Goal: Navigation & Orientation: Find specific page/section

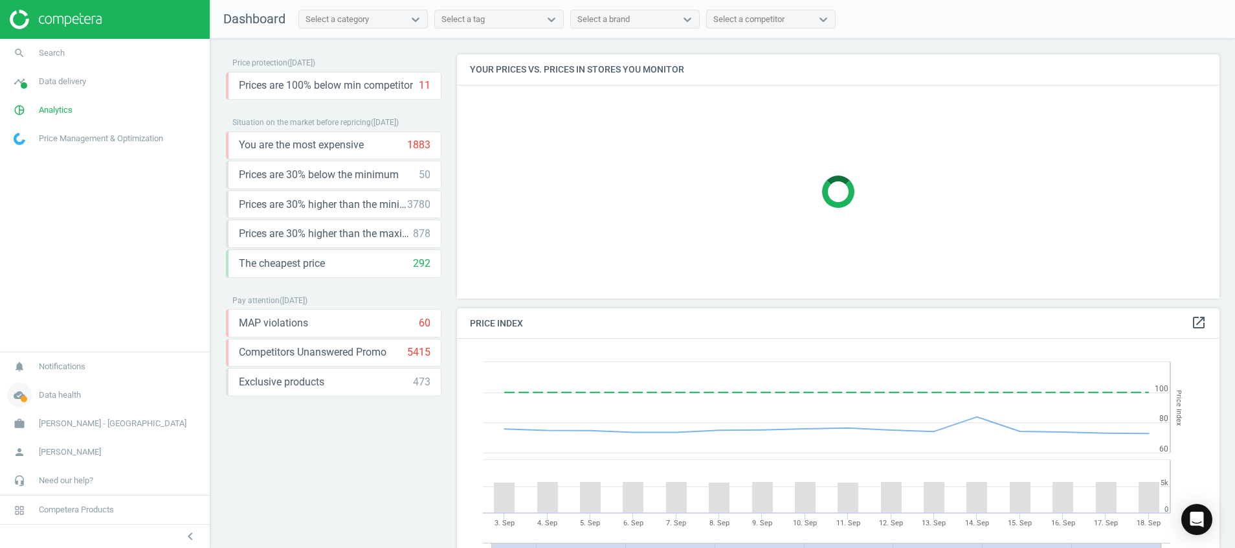
click at [16, 389] on icon "cloud_done" at bounding box center [19, 395] width 25 height 25
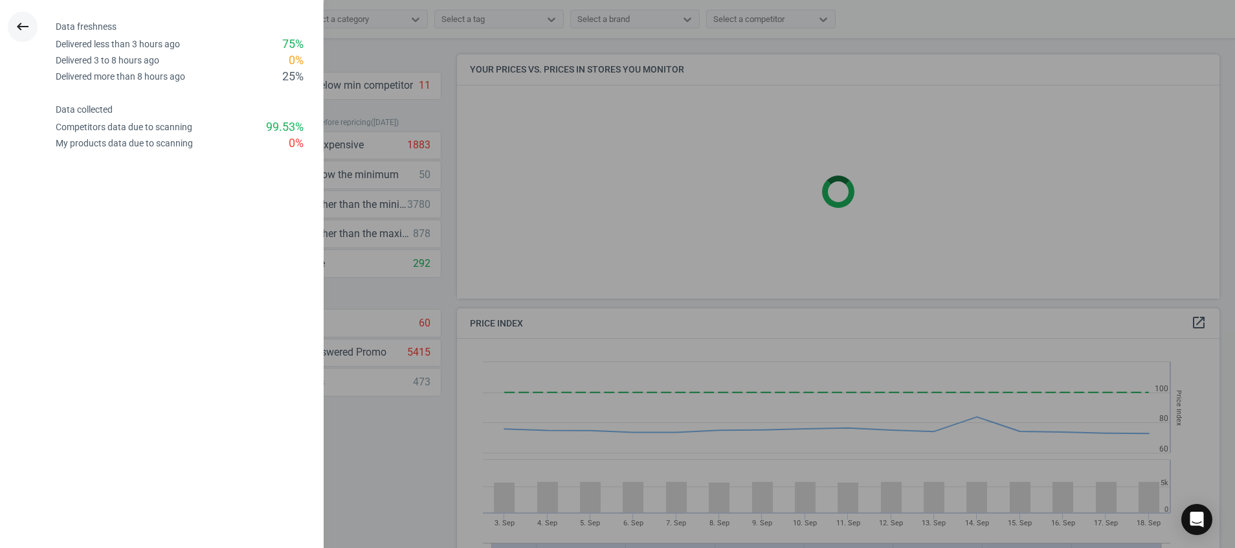
click at [23, 16] on button "keyboard_backspace" at bounding box center [23, 27] width 30 height 30
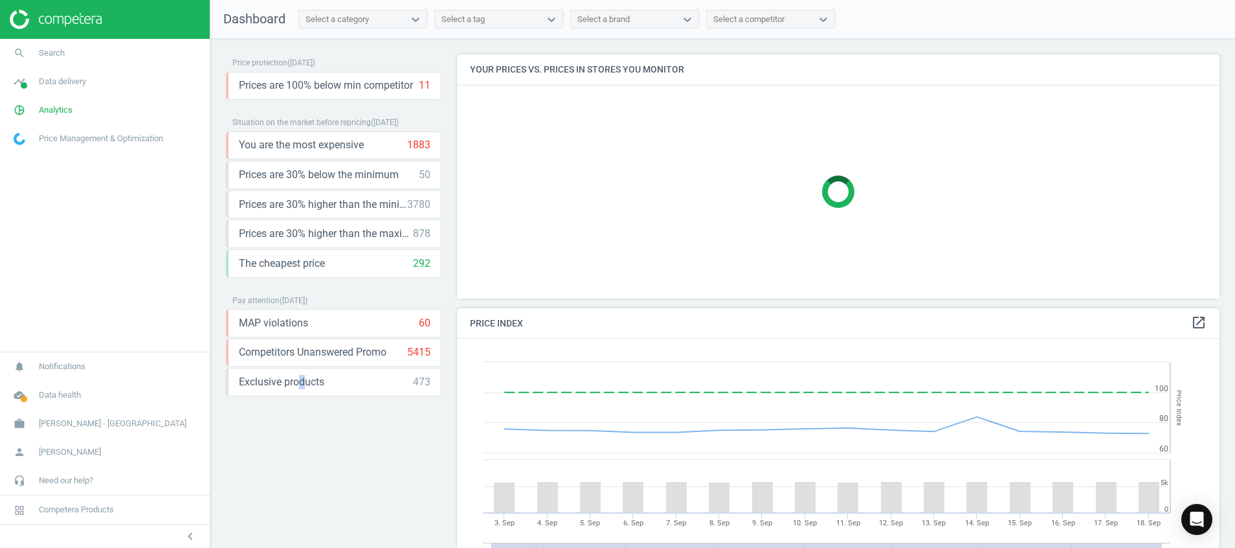
click at [301, 471] on div "Price protection ( 18.09.25 ) Prices are 100% below min competitor 11 keyboard_…" at bounding box center [334, 296] width 216 height 484
drag, startPoint x: 301, startPoint y: 471, endPoint x: 409, endPoint y: 494, distance: 110.5
click at [409, 494] on div "Price protection ( 18.09.25 ) Prices are 100% below min competitor 11 keyboard_…" at bounding box center [334, 296] width 216 height 484
click at [73, 6] on div at bounding box center [105, 19] width 210 height 39
click at [87, 19] on img at bounding box center [56, 19] width 92 height 19
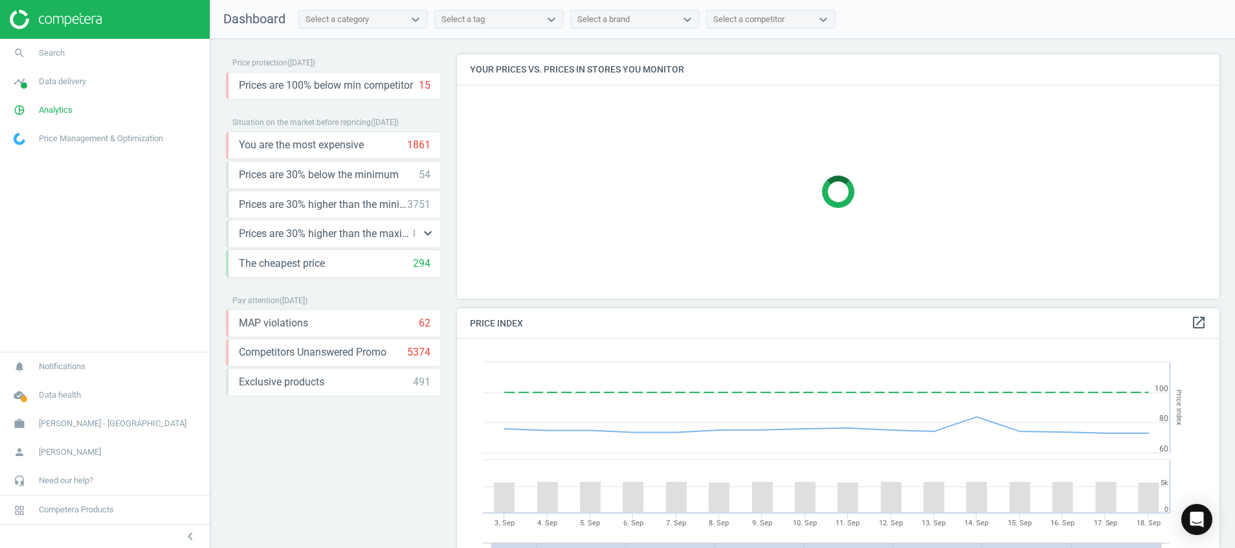
scroll to position [328, 778]
